Goal: Task Accomplishment & Management: Use online tool/utility

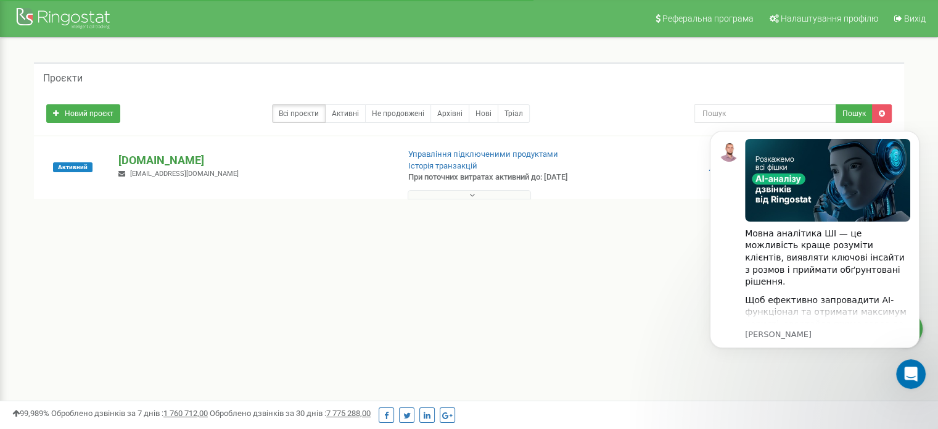
click at [160, 162] on p "[DOMAIN_NAME]" at bounding box center [253, 160] width 270 height 16
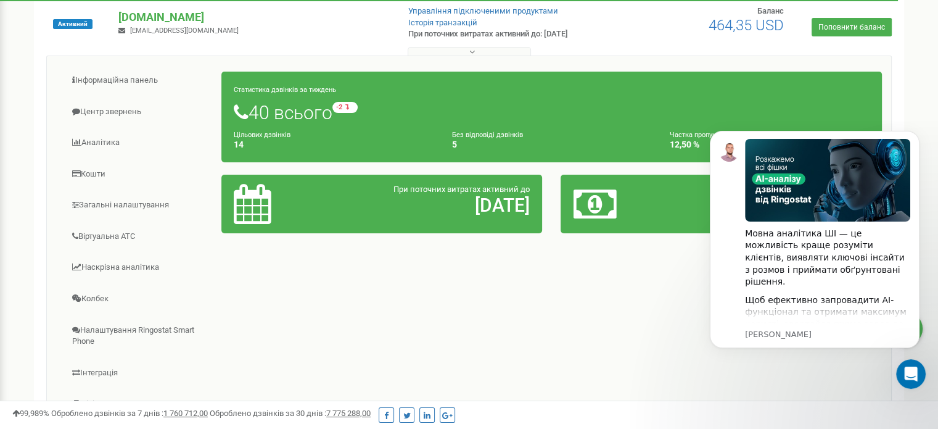
scroll to position [123, 0]
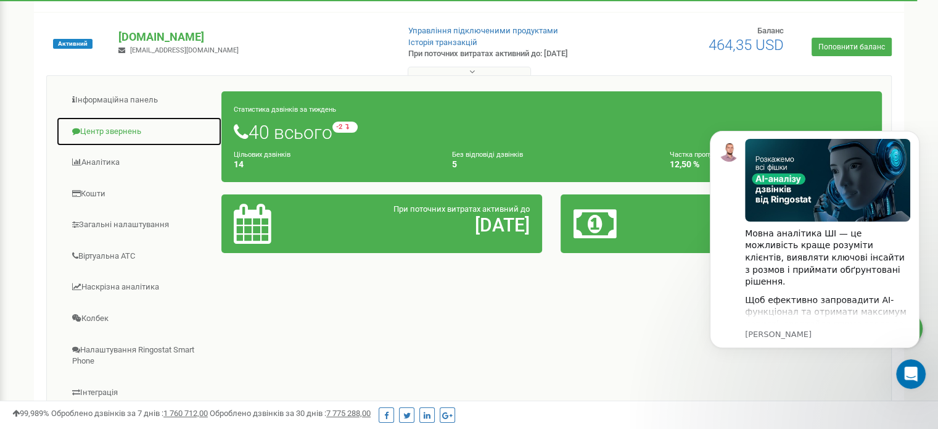
click at [105, 133] on link "Центр звернень" at bounding box center [139, 132] width 166 height 30
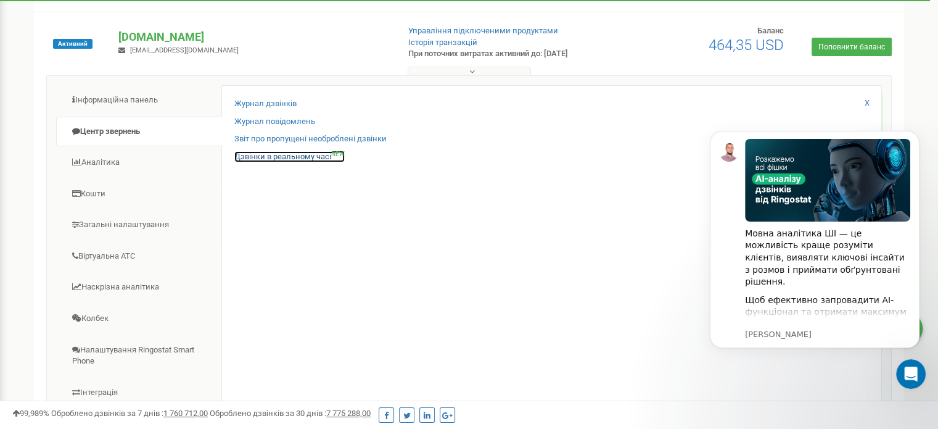
click at [286, 158] on link "Дзвінки в реальному часі NEW" at bounding box center [289, 157] width 110 height 12
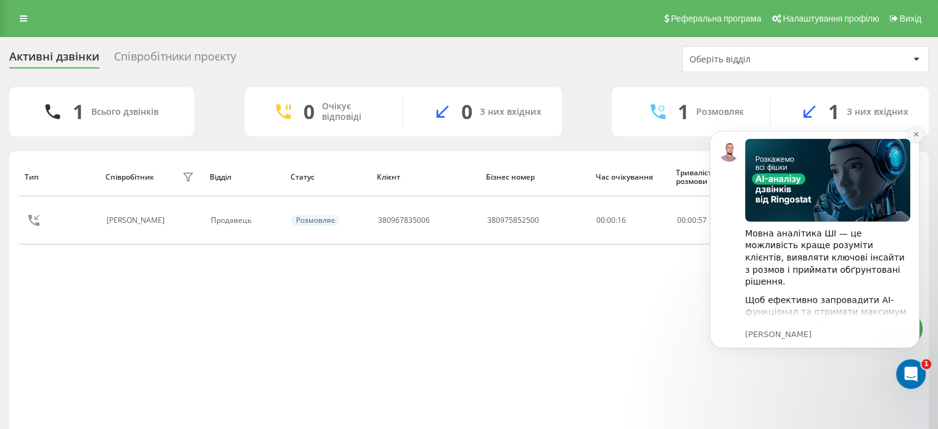
click at [918, 133] on icon "Dismiss notification" at bounding box center [916, 134] width 7 height 7
